Goal: Information Seeking & Learning: Check status

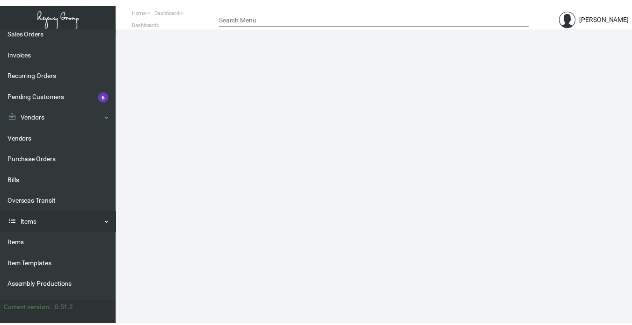
scroll to position [187, 0]
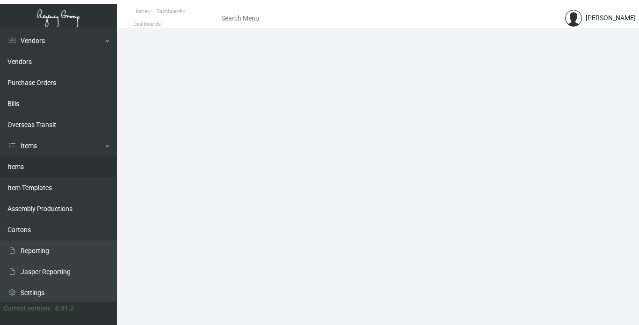
drag, startPoint x: 22, startPoint y: 167, endPoint x: 46, endPoint y: 167, distance: 24.8
click at [22, 167] on link "Items" at bounding box center [58, 167] width 117 height 21
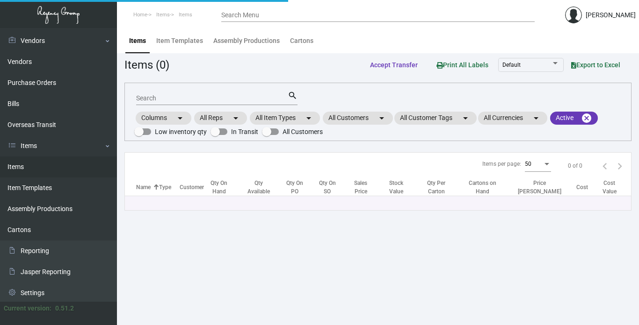
click at [179, 97] on input "Search" at bounding box center [211, 98] width 151 height 7
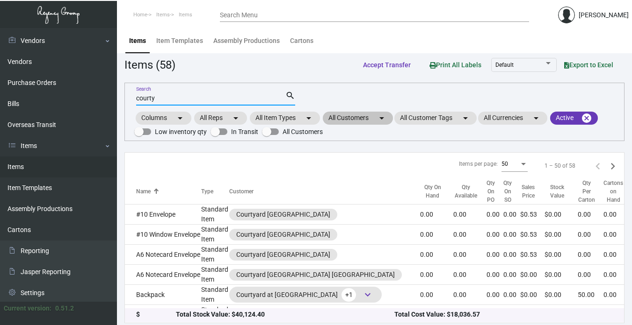
type input "courty"
click at [366, 119] on mat-chip "All Customers arrow_drop_down" at bounding box center [358, 118] width 70 height 13
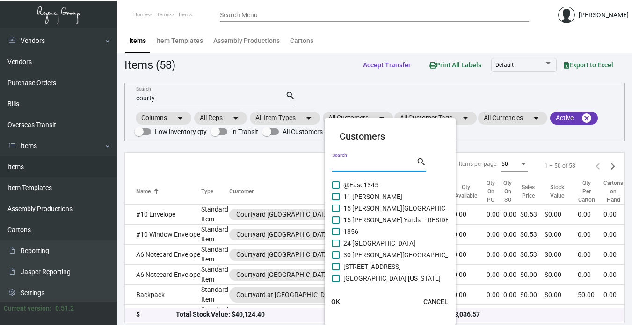
click at [359, 165] on input "Search" at bounding box center [374, 164] width 84 height 7
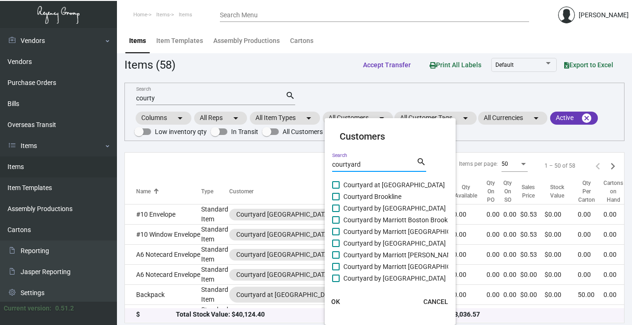
type input "courtyard"
click at [384, 184] on span "Courtyard at [GEOGRAPHIC_DATA]" at bounding box center [393, 184] width 101 height 11
click at [336, 189] on input "Courtyard at [GEOGRAPHIC_DATA]" at bounding box center [335, 189] width 0 height 0
checkbox input "true"
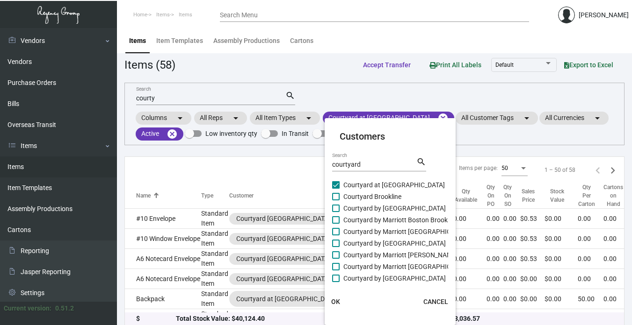
click at [332, 302] on span "OK" at bounding box center [335, 301] width 9 height 7
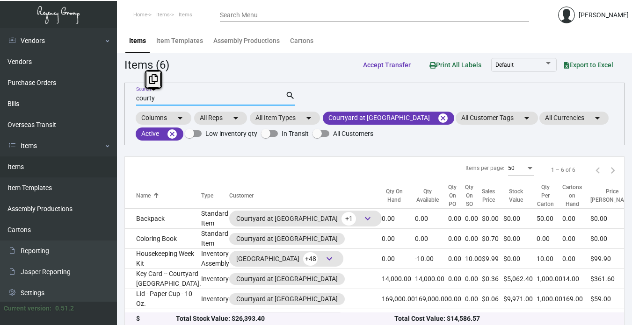
drag, startPoint x: 151, startPoint y: 95, endPoint x: 118, endPoint y: 95, distance: 32.3
click at [118, 95] on main "Items Item Templates Assembly Productions Cartons Items (6) Accept Transfer Pri…" at bounding box center [374, 180] width 515 height 304
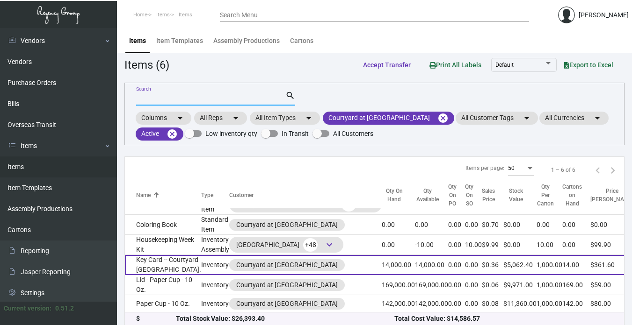
scroll to position [7, 0]
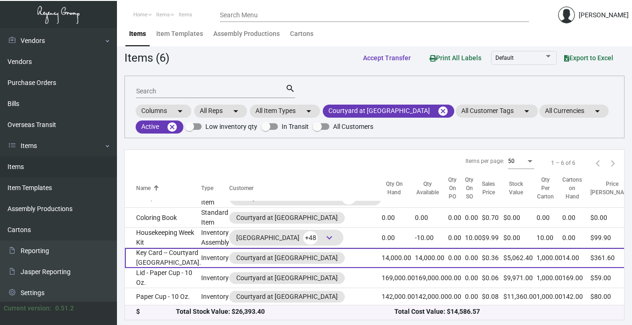
click at [152, 251] on td "Key Card -- Courtyard [GEOGRAPHIC_DATA]." at bounding box center [163, 258] width 76 height 20
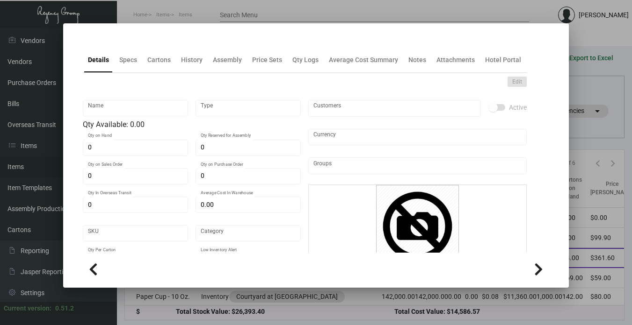
type input "Key Card -- Courtyard [GEOGRAPHIC_DATA]."
type input "Inventory"
type input "14,000"
type input "$ 0.1779"
type input "Overseas"
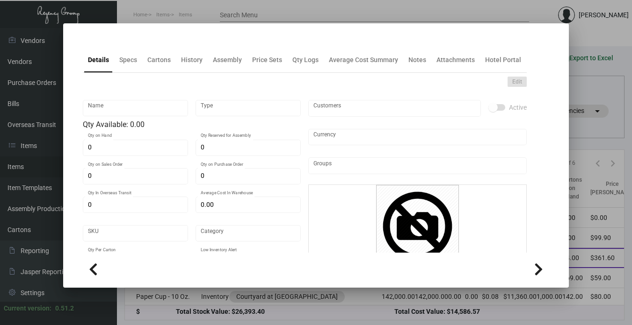
type input "1,000"
type input "$ 0.16"
type input "$ 0.3616"
checkbox input "true"
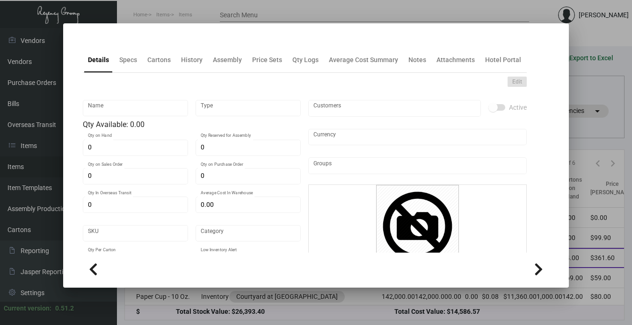
type input "United States Dollar $"
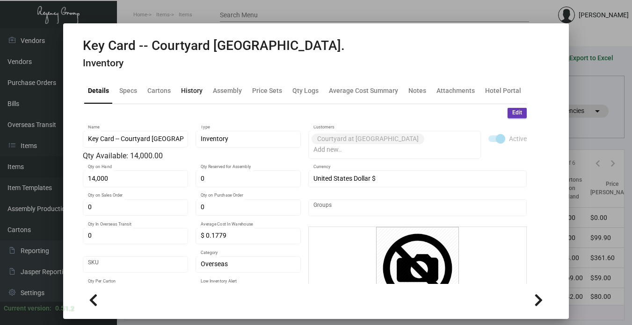
click at [196, 91] on div "History" at bounding box center [192, 91] width 22 height 10
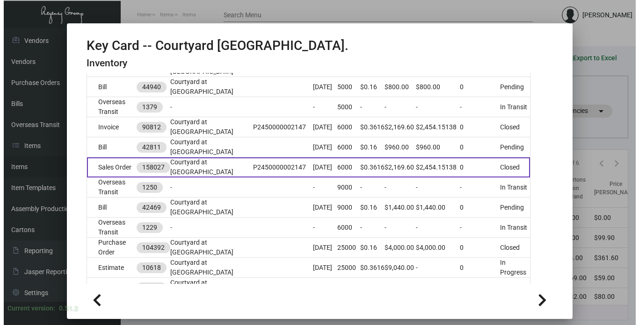
scroll to position [327, 0]
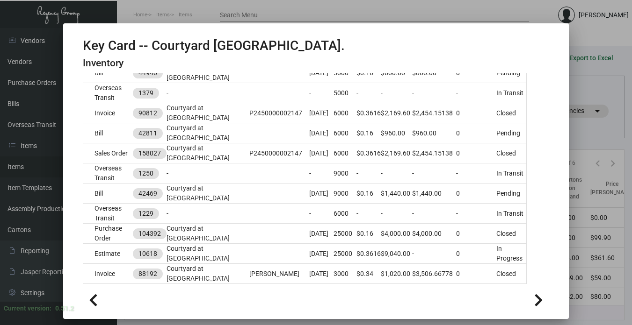
click at [577, 109] on div at bounding box center [316, 162] width 632 height 325
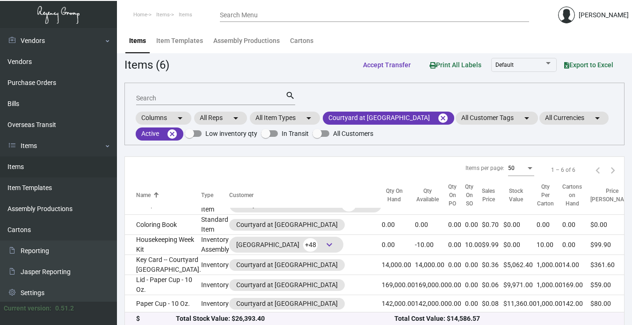
drag, startPoint x: 143, startPoint y: 93, endPoint x: 144, endPoint y: 79, distance: 14.0
click at [143, 92] on div "Search" at bounding box center [210, 98] width 149 height 14
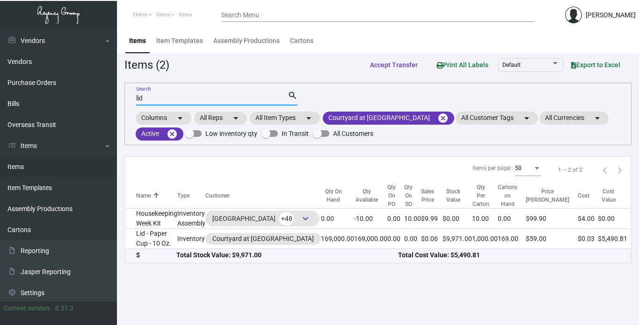
type input "lid"
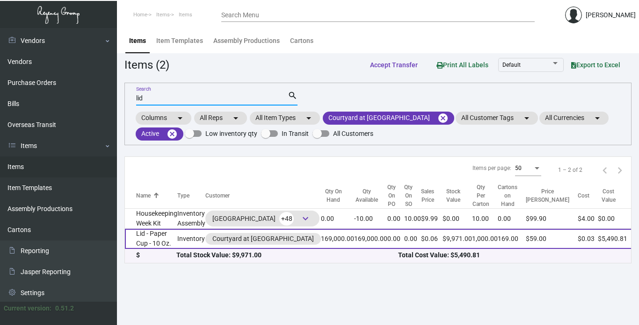
click at [172, 237] on td "Lid - Paper Cup - 10 Oz." at bounding box center [151, 239] width 52 height 20
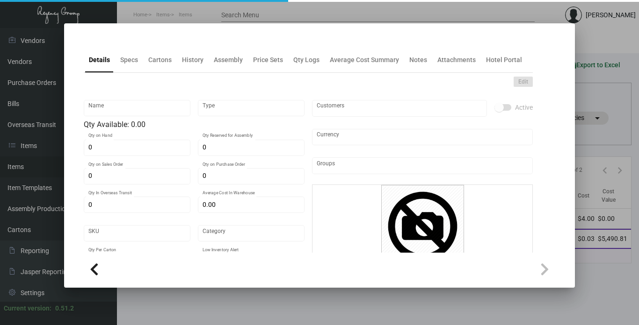
type input "Lid - Paper Cup - 10 Oz."
type input "Inventory"
type input "169,000"
type input "$ 0.03249"
type input "Inventory"
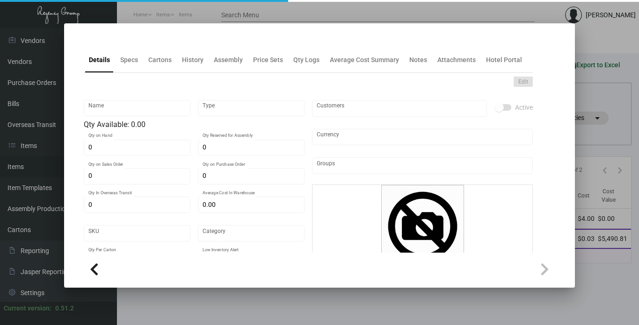
type input "1,000"
type input "$ 0.03249"
type input "$ 0.059"
checkbox input "true"
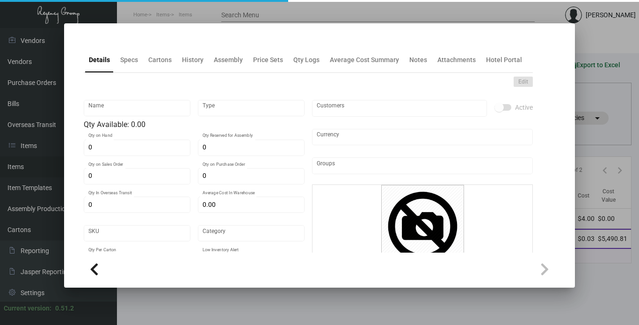
type input "United States Dollar $"
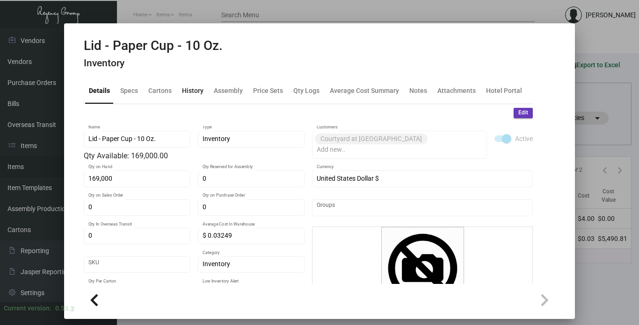
click at [193, 93] on div "History" at bounding box center [193, 91] width 22 height 10
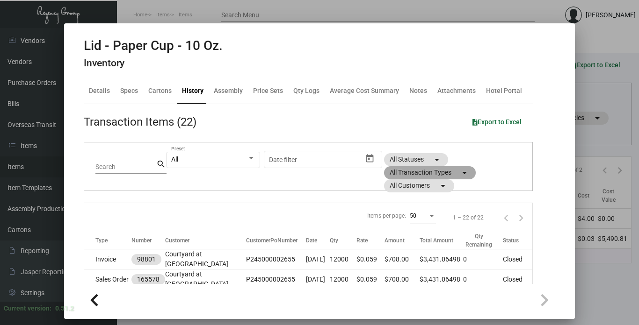
click at [416, 171] on mat-chip "All Transaction Types arrow_drop_down" at bounding box center [430, 172] width 92 height 13
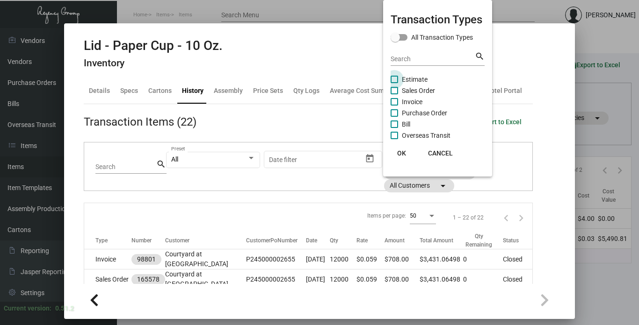
click at [419, 78] on span "Estimate" at bounding box center [415, 79] width 26 height 11
click at [394, 83] on input "Estimate" at bounding box center [394, 83] width 0 height 0
checkbox input "true"
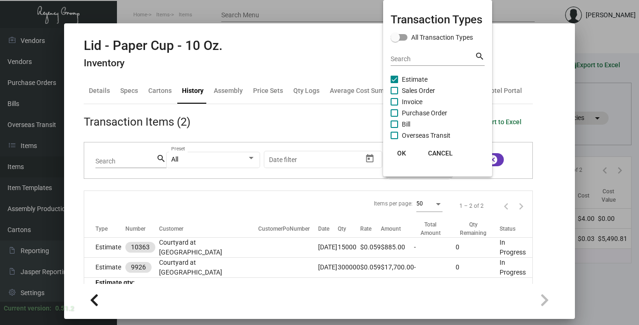
click at [108, 245] on div at bounding box center [319, 162] width 639 height 325
click at [108, 245] on td "Estimate" at bounding box center [105, 247] width 42 height 20
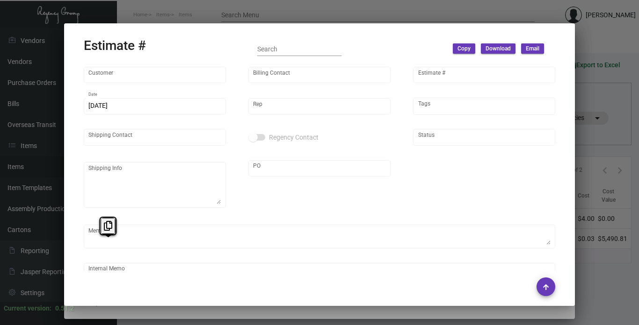
type input "Courtyard at [GEOGRAPHIC_DATA]"
type input "Accounts Payable"
type input "10363"
type input "[DATE]"
type input "[PERSON_NAME]"
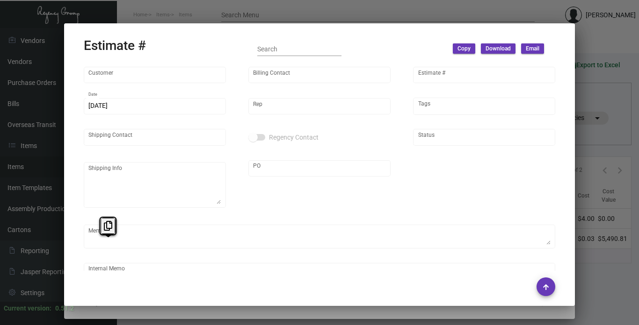
type input "[PERSON_NAME]"
type textarea "Courtyard at [GEOGRAPHIC_DATA][PERSON_NAME] [STREET_ADDRESS][GEOGRAPHIC_DATA] a…"
type input "Pending"
type input "United States Dollar $"
type input "$ 0.00"
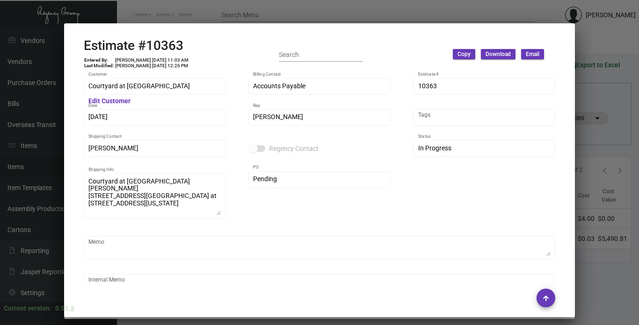
click at [604, 129] on div at bounding box center [319, 162] width 639 height 325
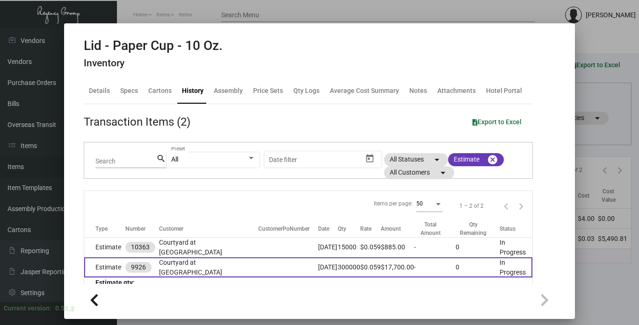
click at [113, 262] on td "Estimate" at bounding box center [105, 268] width 42 height 20
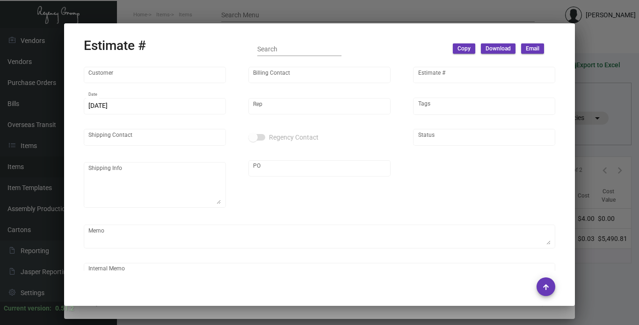
type input "Courtyard at [GEOGRAPHIC_DATA]"
type input "Accounts Payable"
type input "9926"
type input "[DATE]"
type input "[PERSON_NAME]"
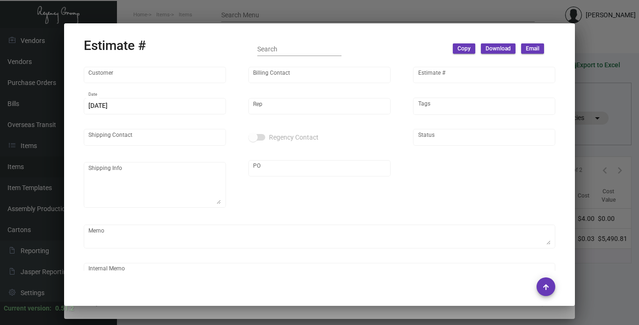
checkbox input "true"
type input "United States Dollar $"
type input "$ 0.00"
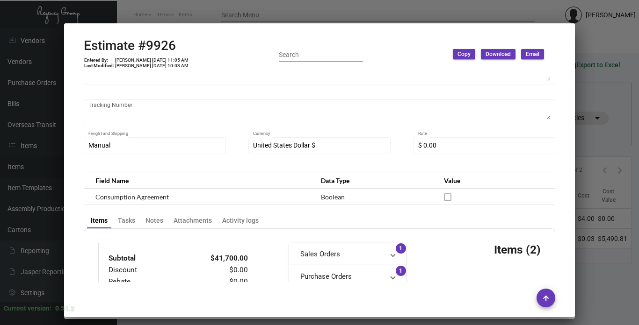
scroll to position [208, 0]
